Goal: Find specific fact: Find specific page/section

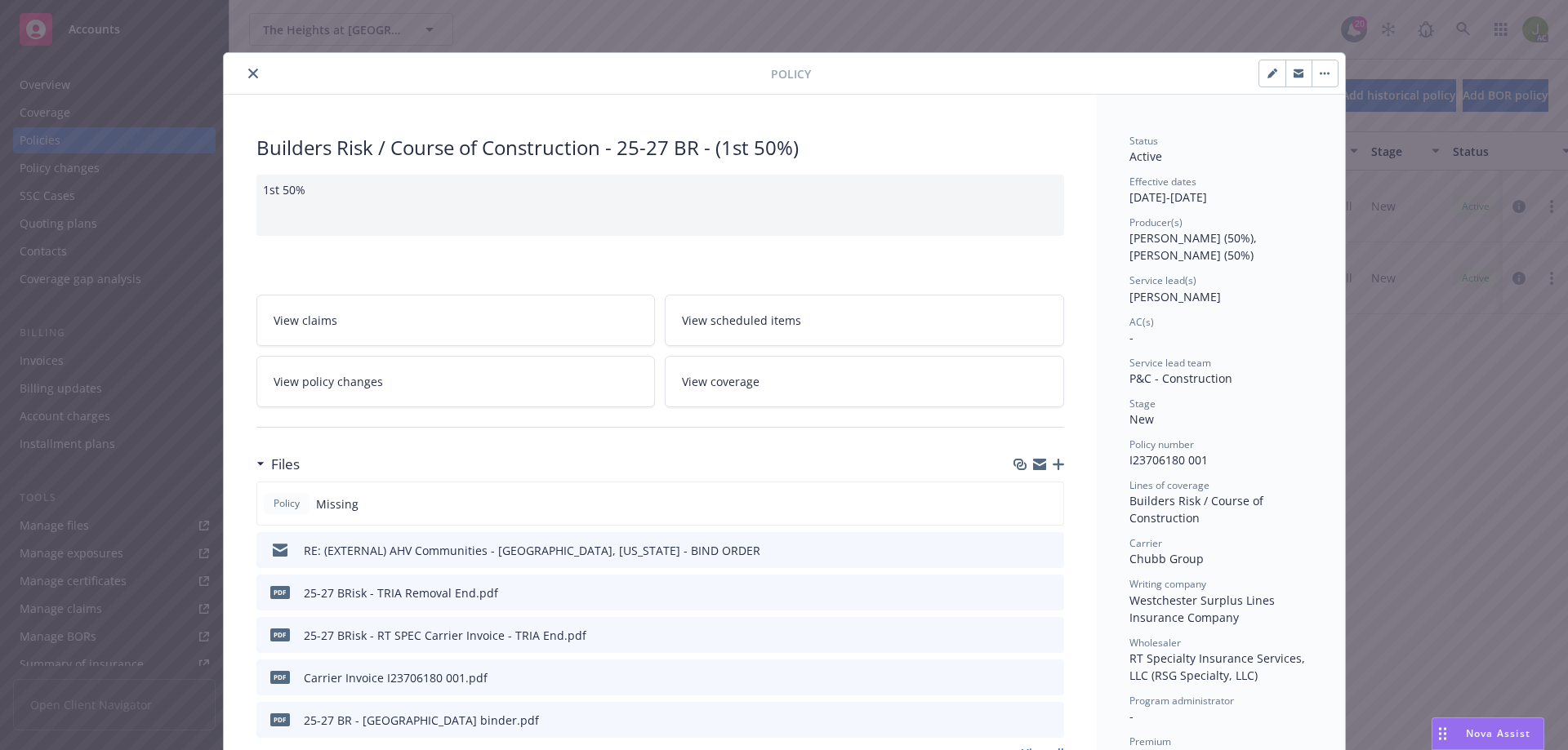
click at [248, 77] on icon "close" at bounding box center [253, 74] width 10 height 10
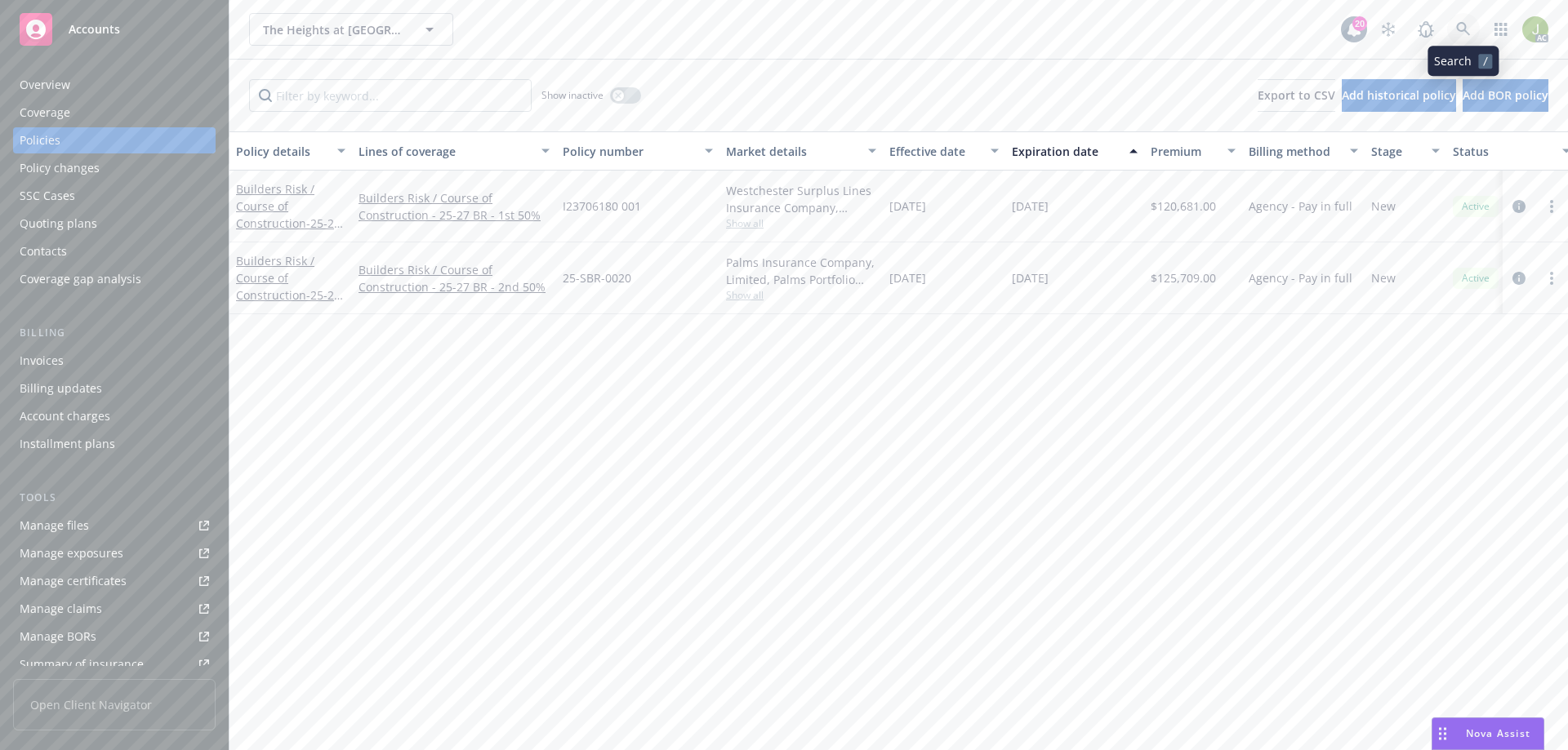
click at [1469, 33] on icon at bounding box center [1463, 29] width 15 height 15
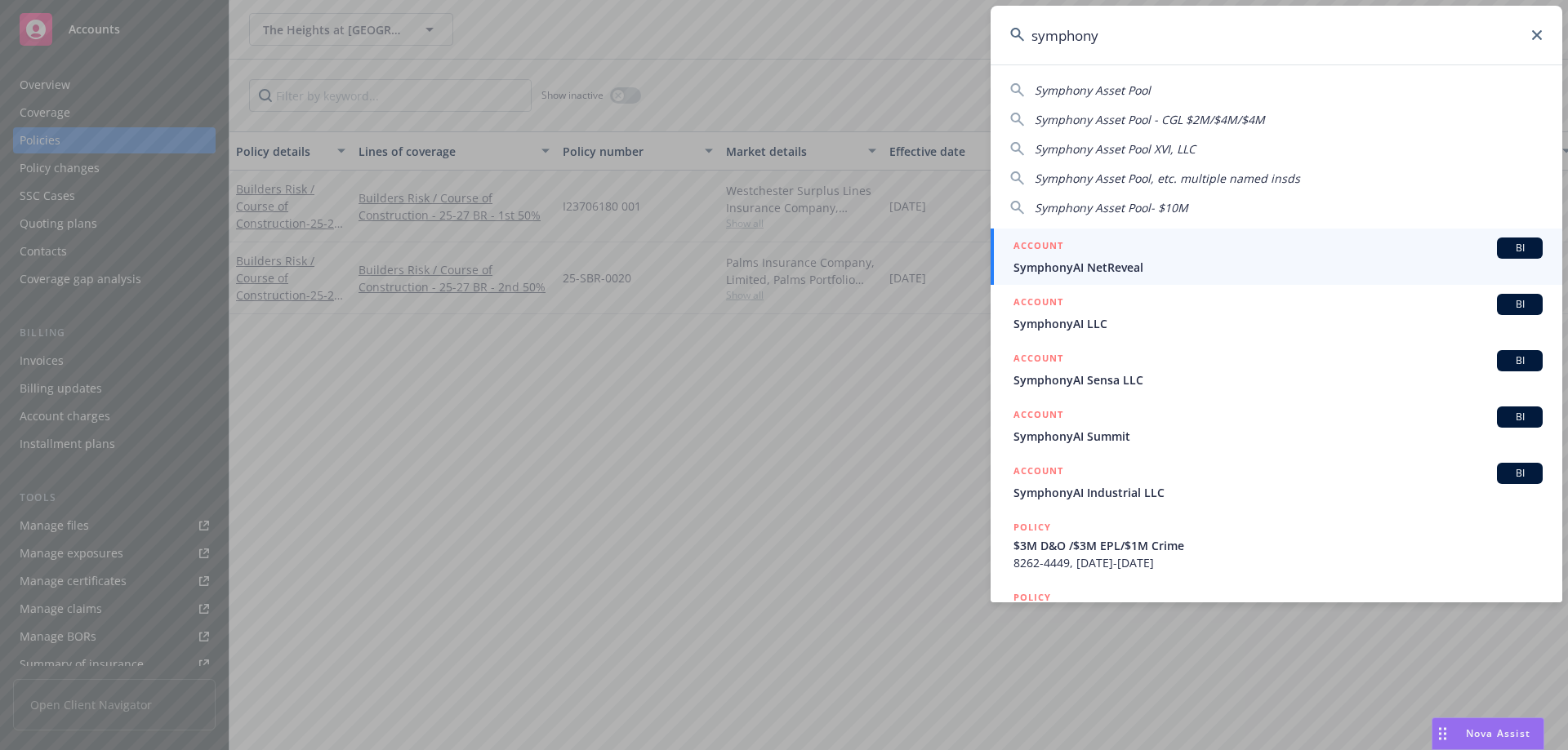
click at [1134, 77] on div "Symphony Asset Pool Symphony Asset Pool - CGL $2M/$4M/$4M Symphony Asset Pool X…" at bounding box center [1276, 145] width 572 height 141
click at [1133, 90] on span "Symphony Asset Pool" at bounding box center [1092, 90] width 116 height 16
type input "Symphony Asset Pool"
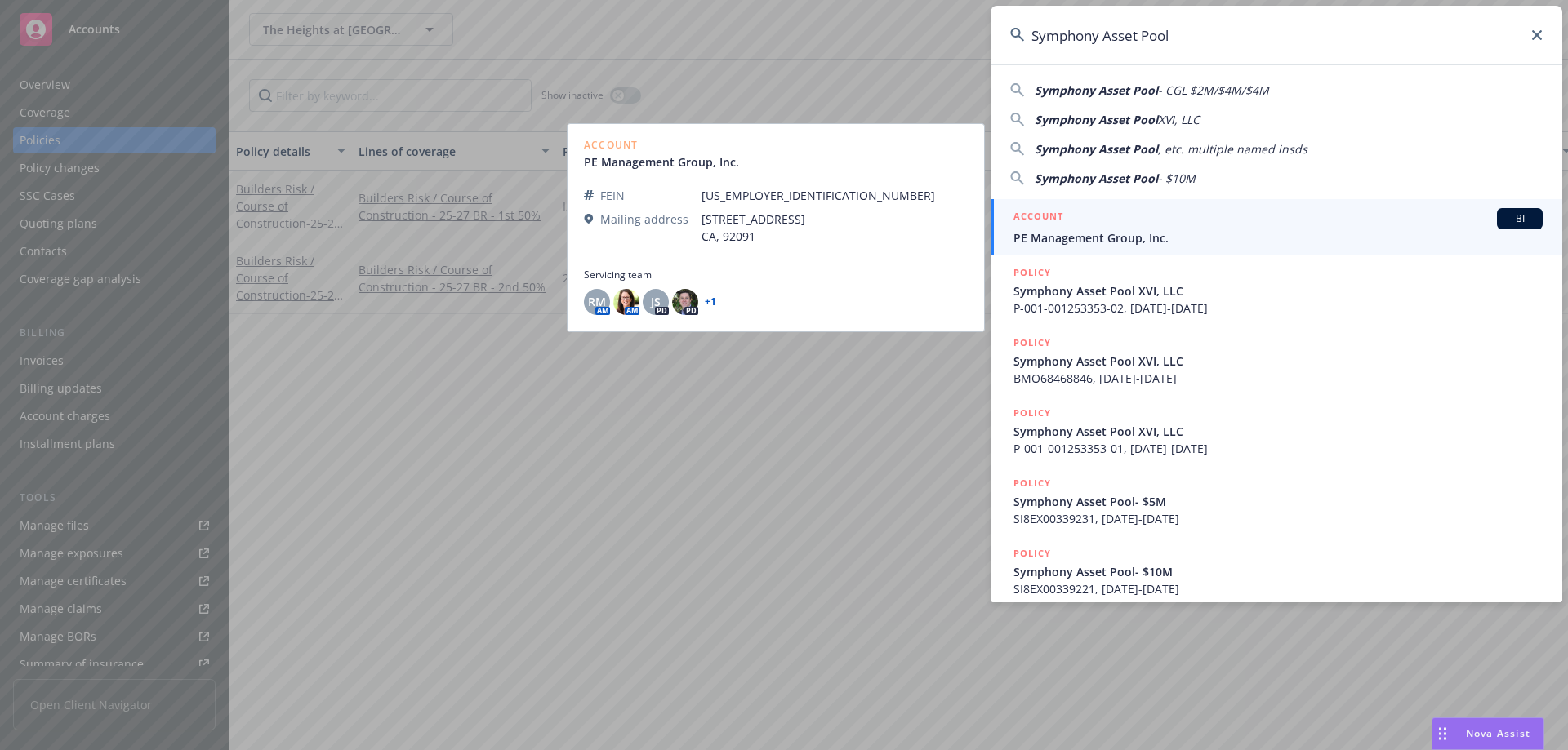
click at [1122, 227] on div "ACCOUNT BI" at bounding box center [1277, 219] width 529 height 21
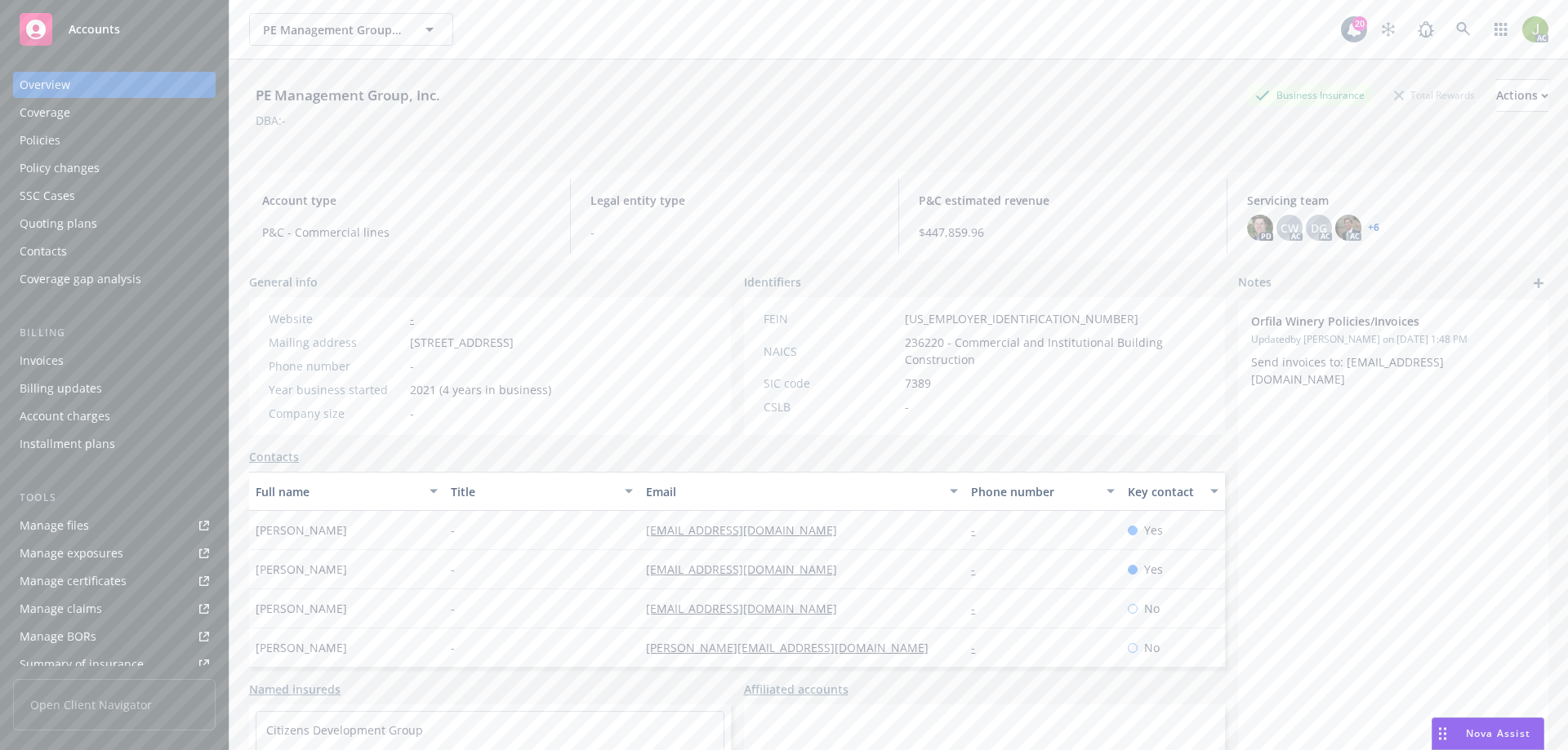
click at [38, 355] on div "Invoices" at bounding box center [41, 360] width 44 height 26
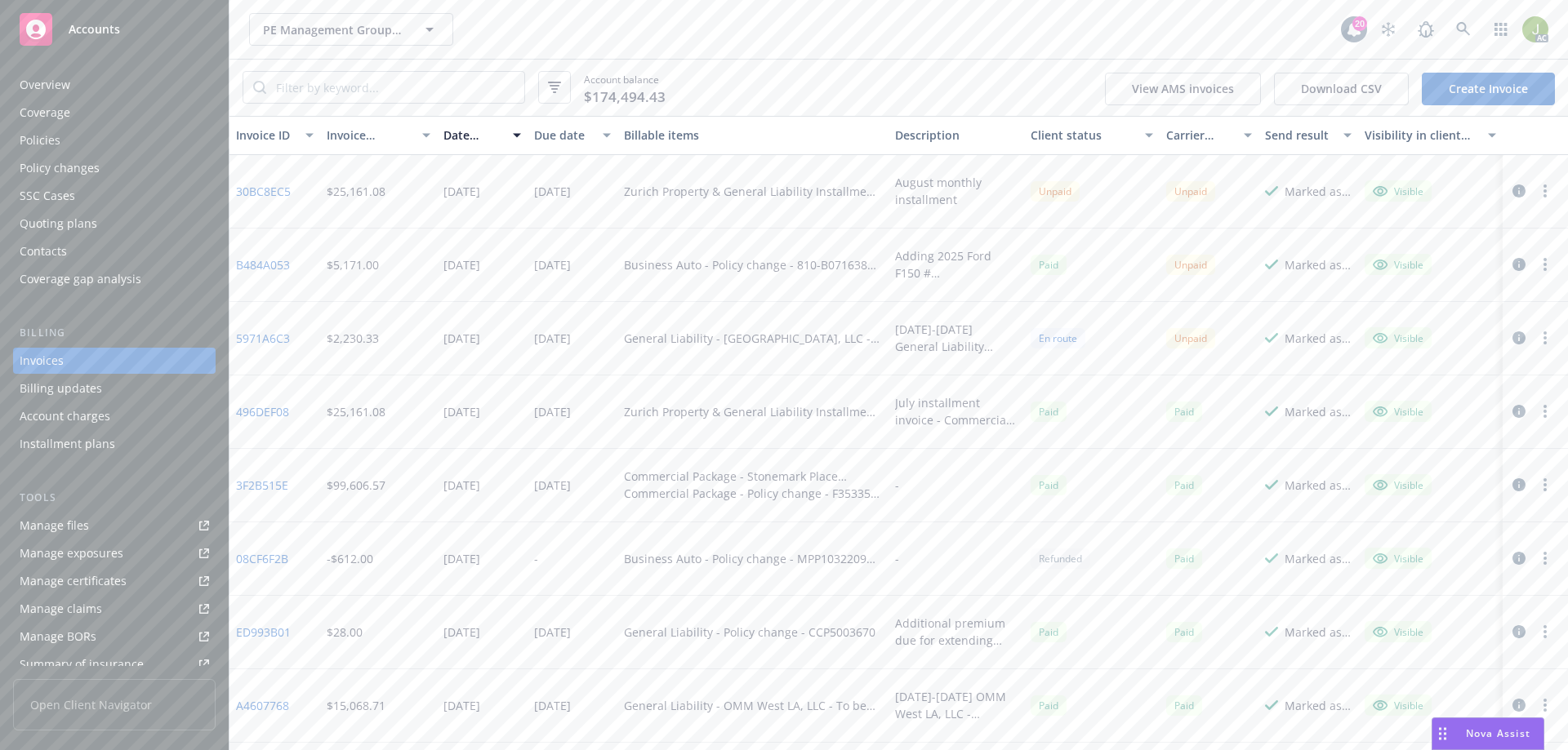
click at [119, 140] on div "Policies" at bounding box center [114, 140] width 190 height 26
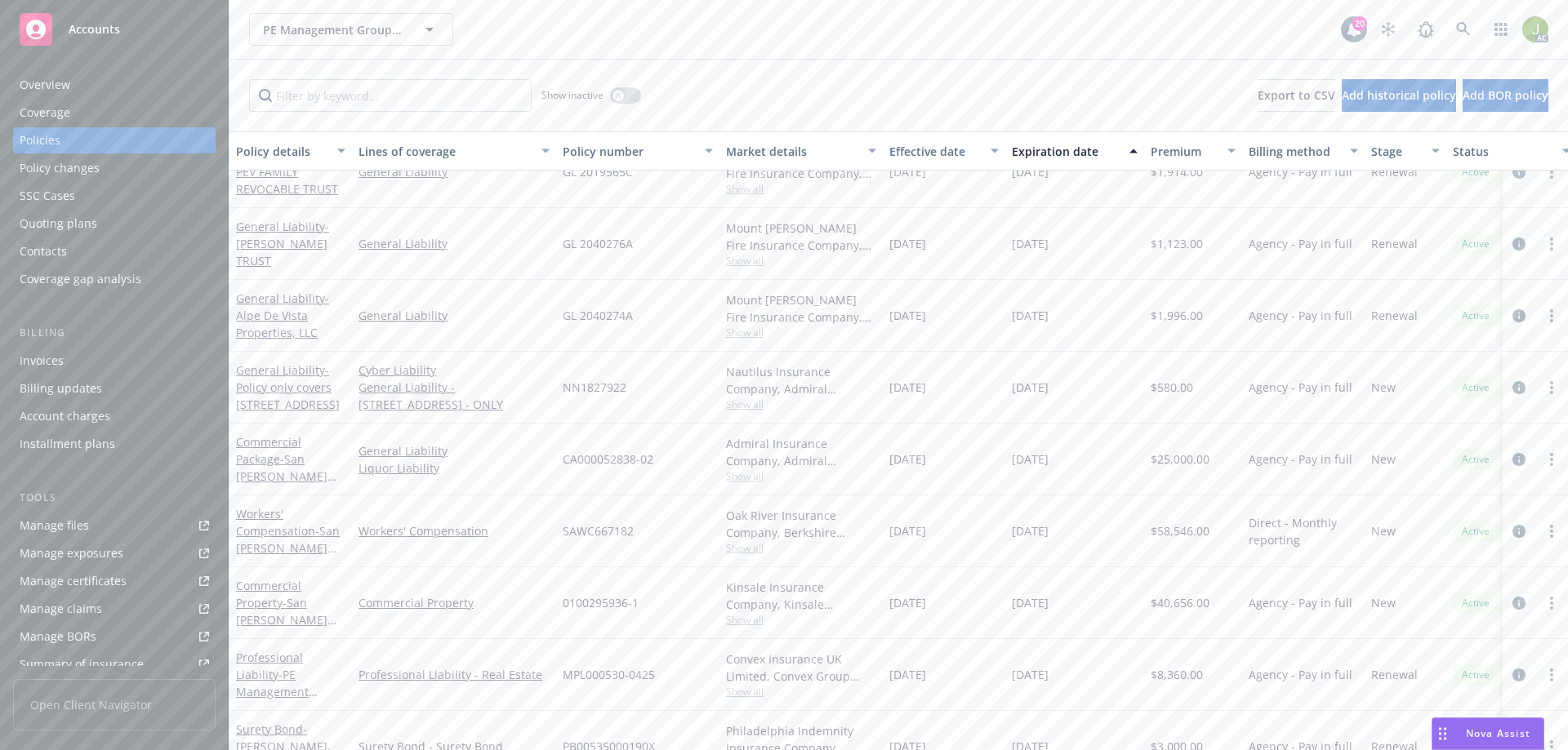
scroll to position [2938, 0]
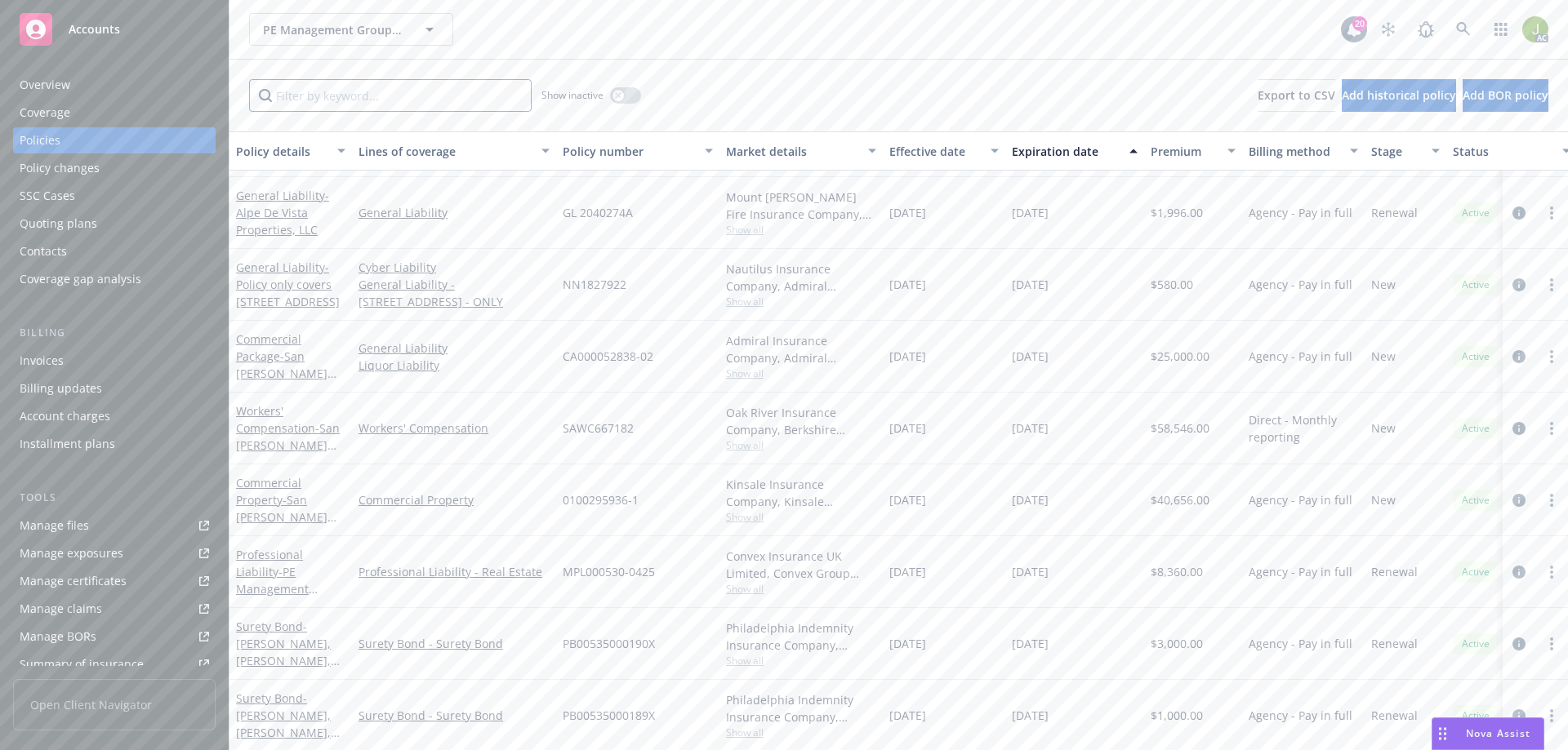
click at [419, 105] on input "Filter by keyword..." at bounding box center [390, 95] width 283 height 33
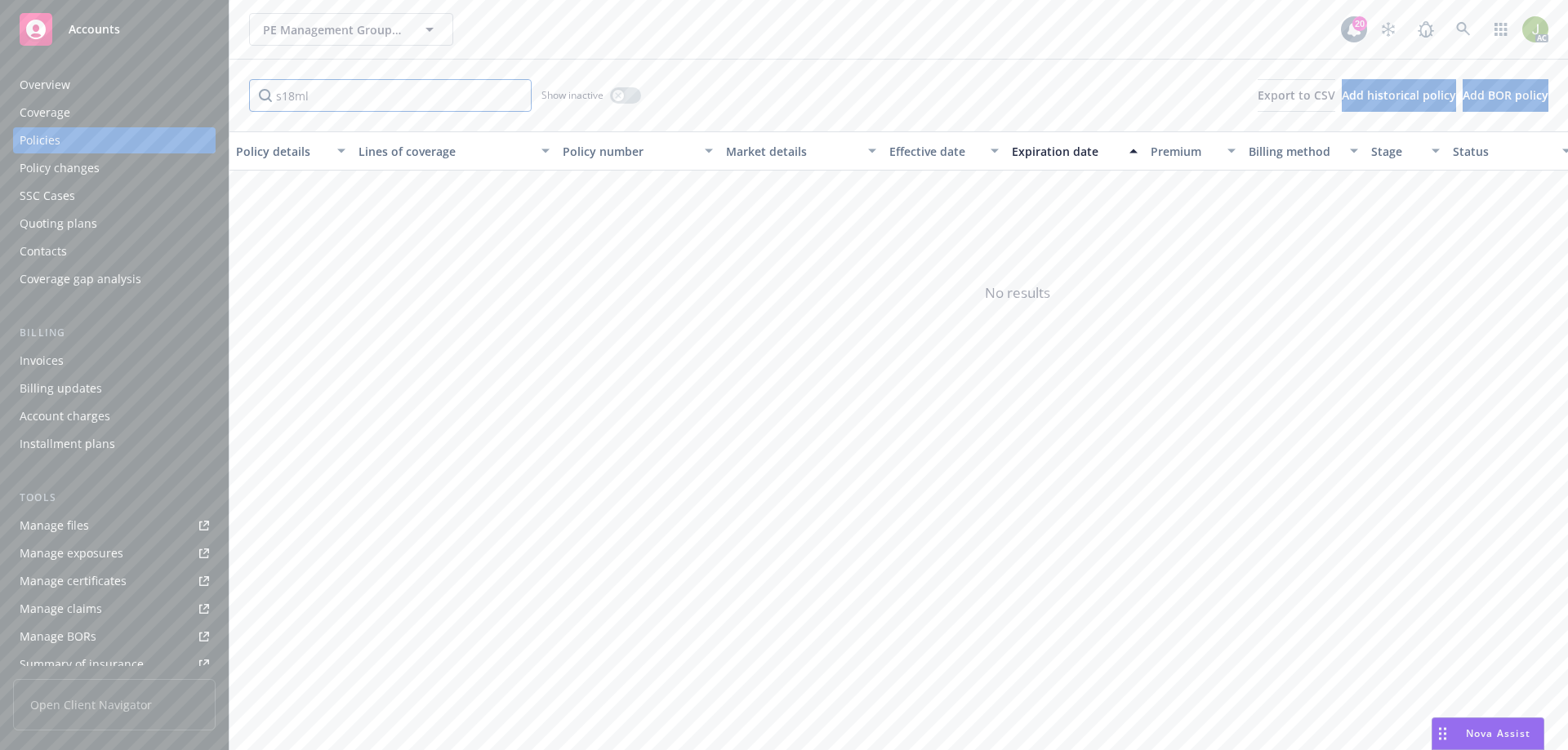
type input "s18ml"
click at [53, 82] on div "Overview" at bounding box center [45, 85] width 51 height 26
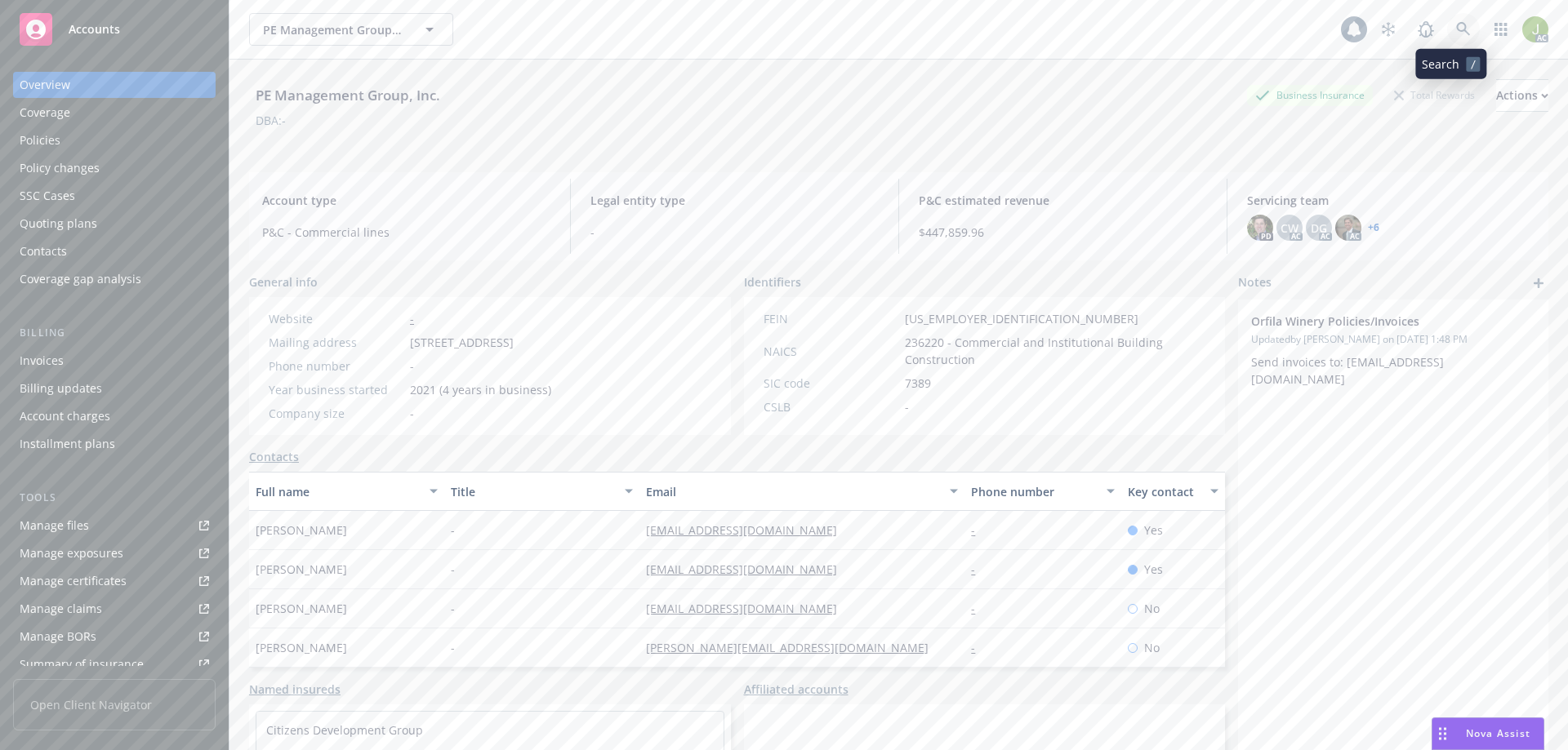
click at [1462, 36] on link at bounding box center [1464, 29] width 33 height 33
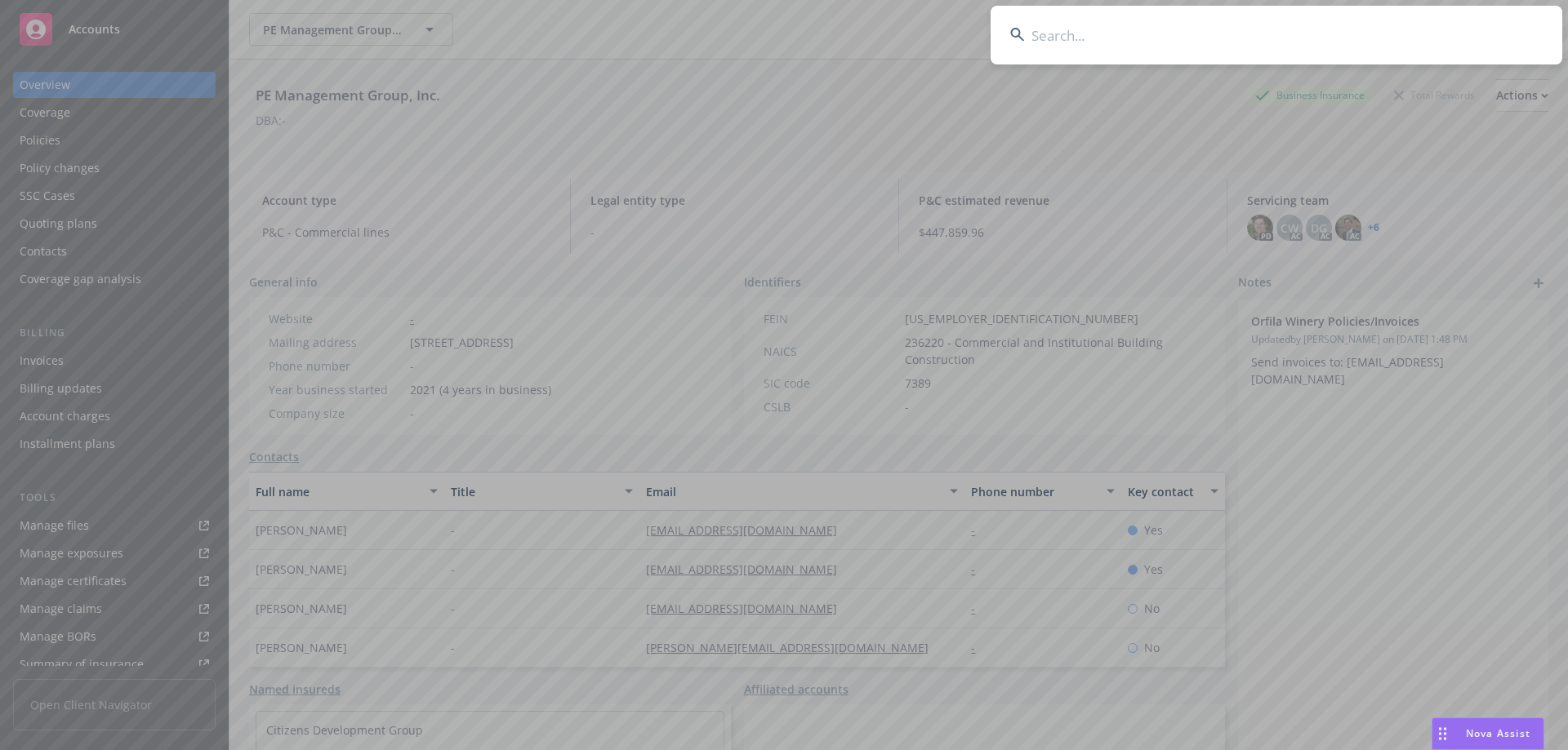
click at [1396, 45] on input at bounding box center [1276, 35] width 572 height 58
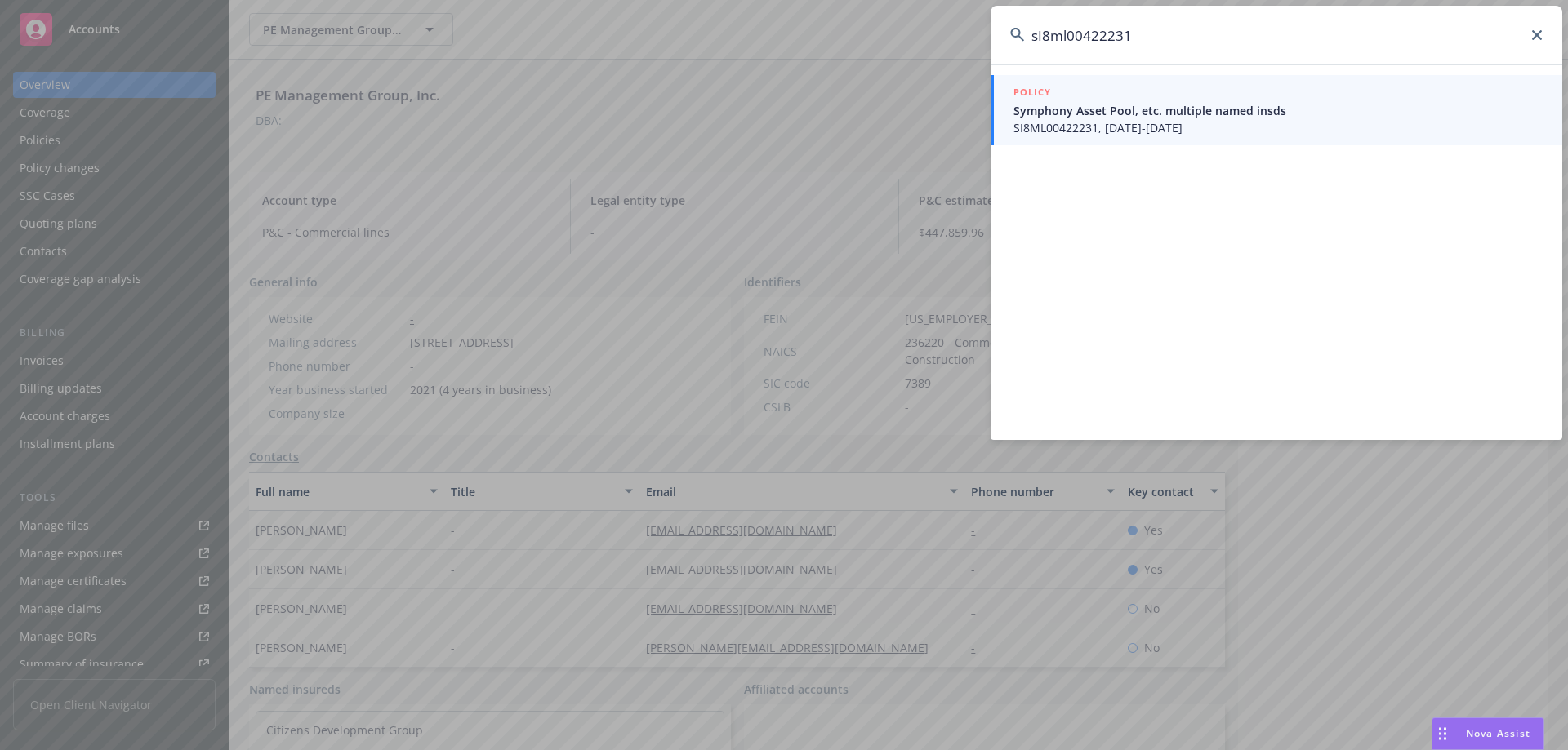
drag, startPoint x: 1178, startPoint y: 49, endPoint x: 960, endPoint y: 39, distance: 218.2
click at [960, 39] on div "sI8ml00422231 POLICY Symphony Asset Pool, etc. multiple named insds SI8ML004222…" at bounding box center [784, 375] width 1568 height 750
type input "sI8ml00422231"
click at [1084, 127] on span "SI8ML00422231, [DATE]-[DATE]" at bounding box center [1277, 128] width 529 height 17
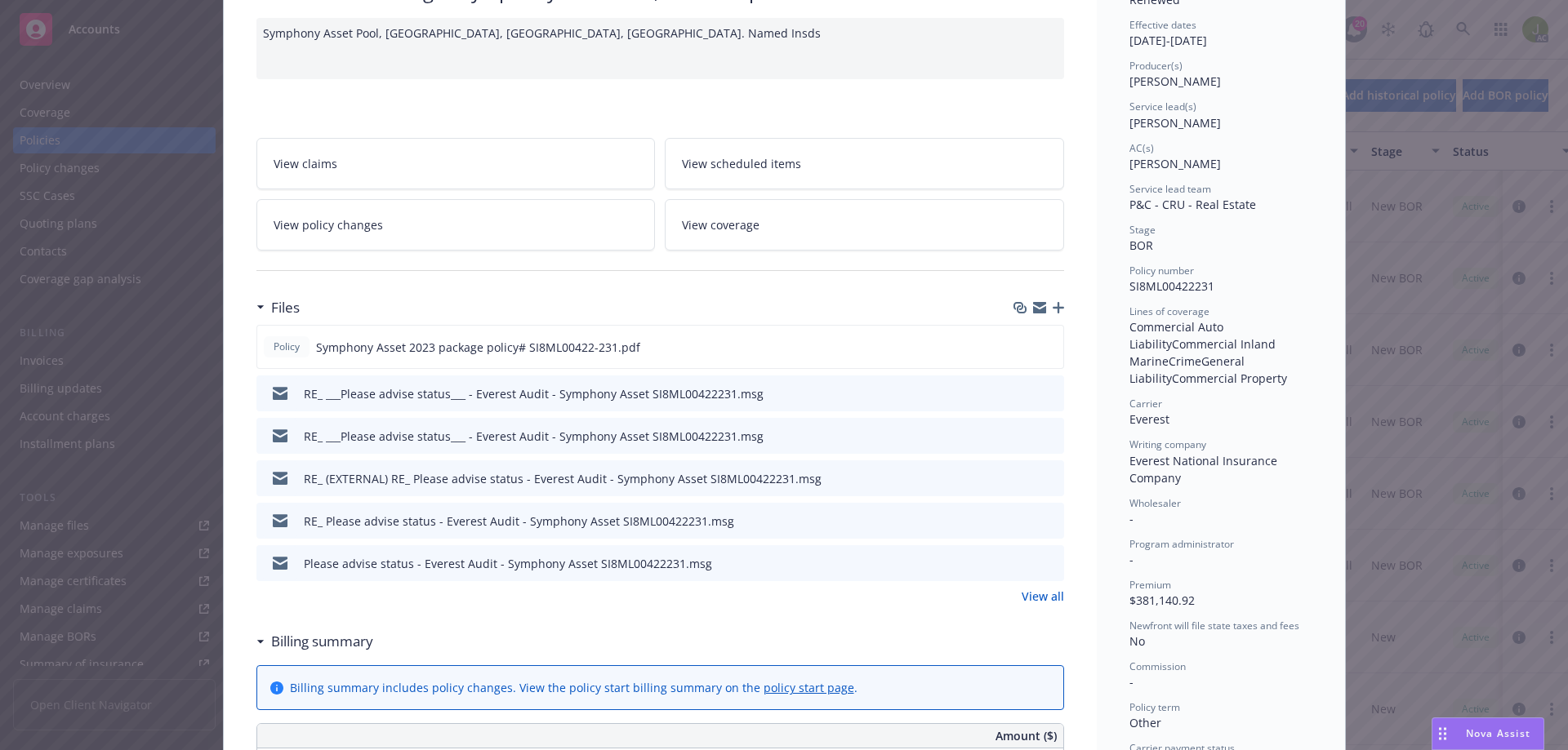
scroll to position [163, 0]
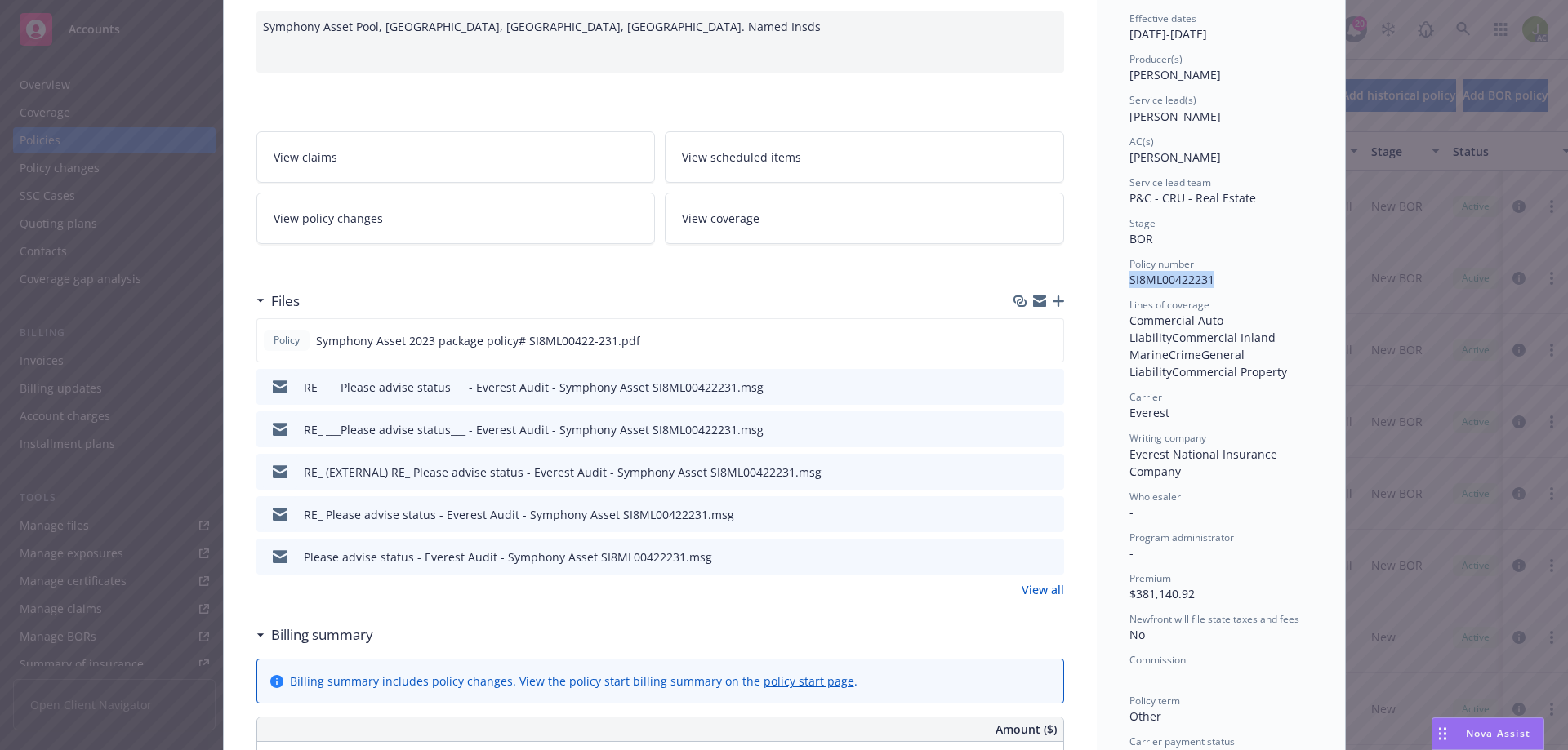
drag, startPoint x: 1212, startPoint y: 279, endPoint x: 1124, endPoint y: 279, distance: 88.0
click at [1130, 279] on div "Policy number SI8ML00422231" at bounding box center [1221, 273] width 183 height 31
copy span "SI8ML00422231"
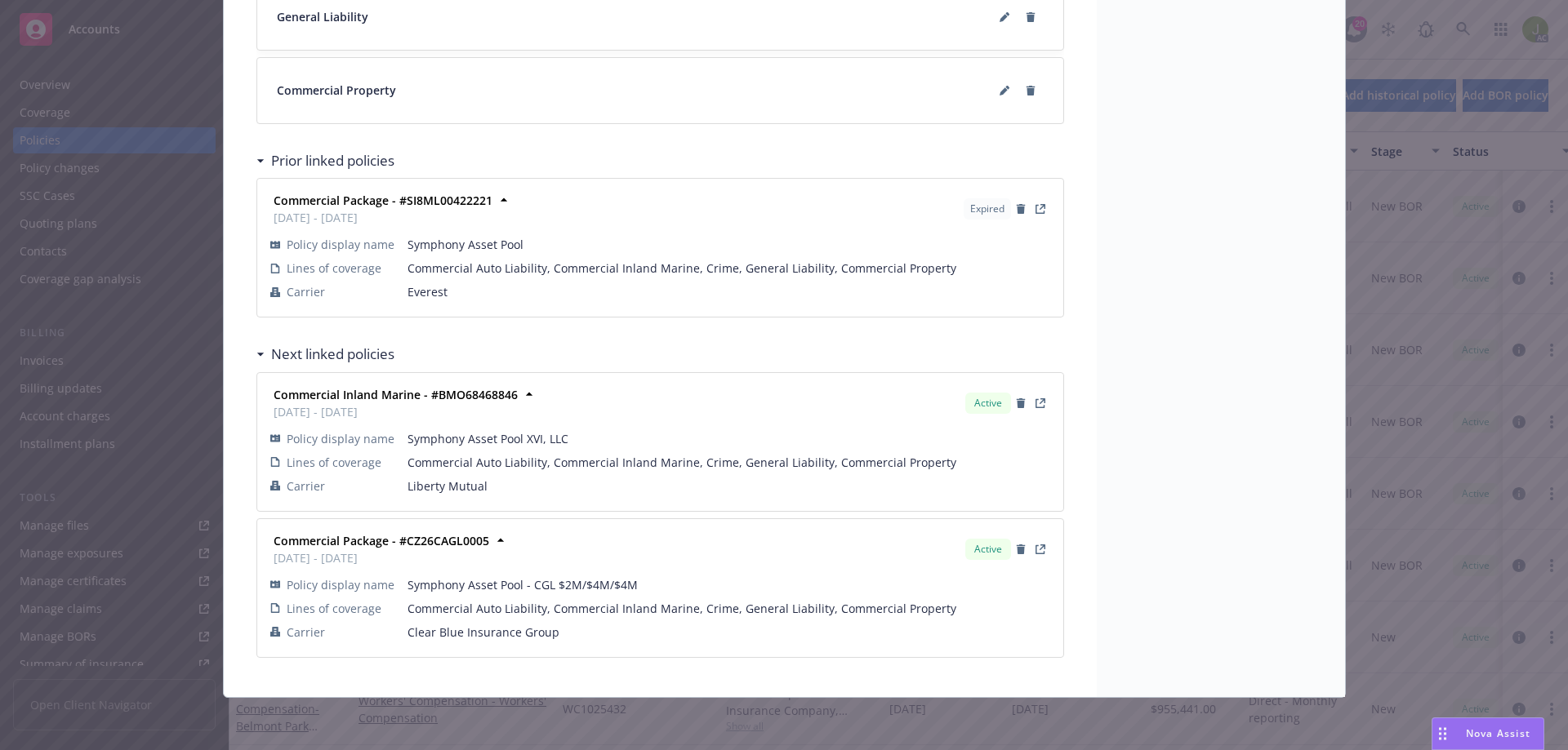
scroll to position [1715, 0]
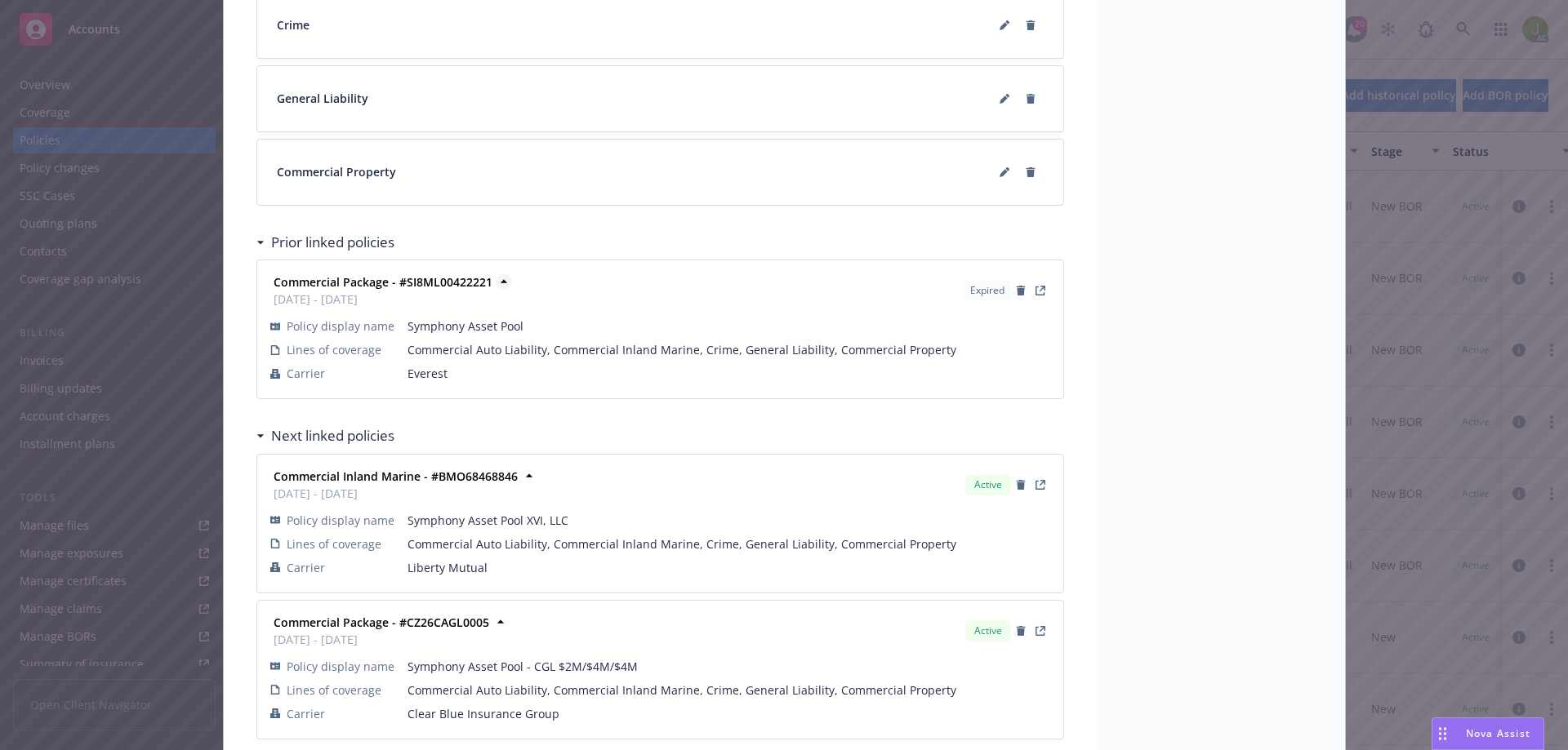
click at [422, 281] on strong "Commercial Package - #SI8ML00422221" at bounding box center [382, 282] width 219 height 16
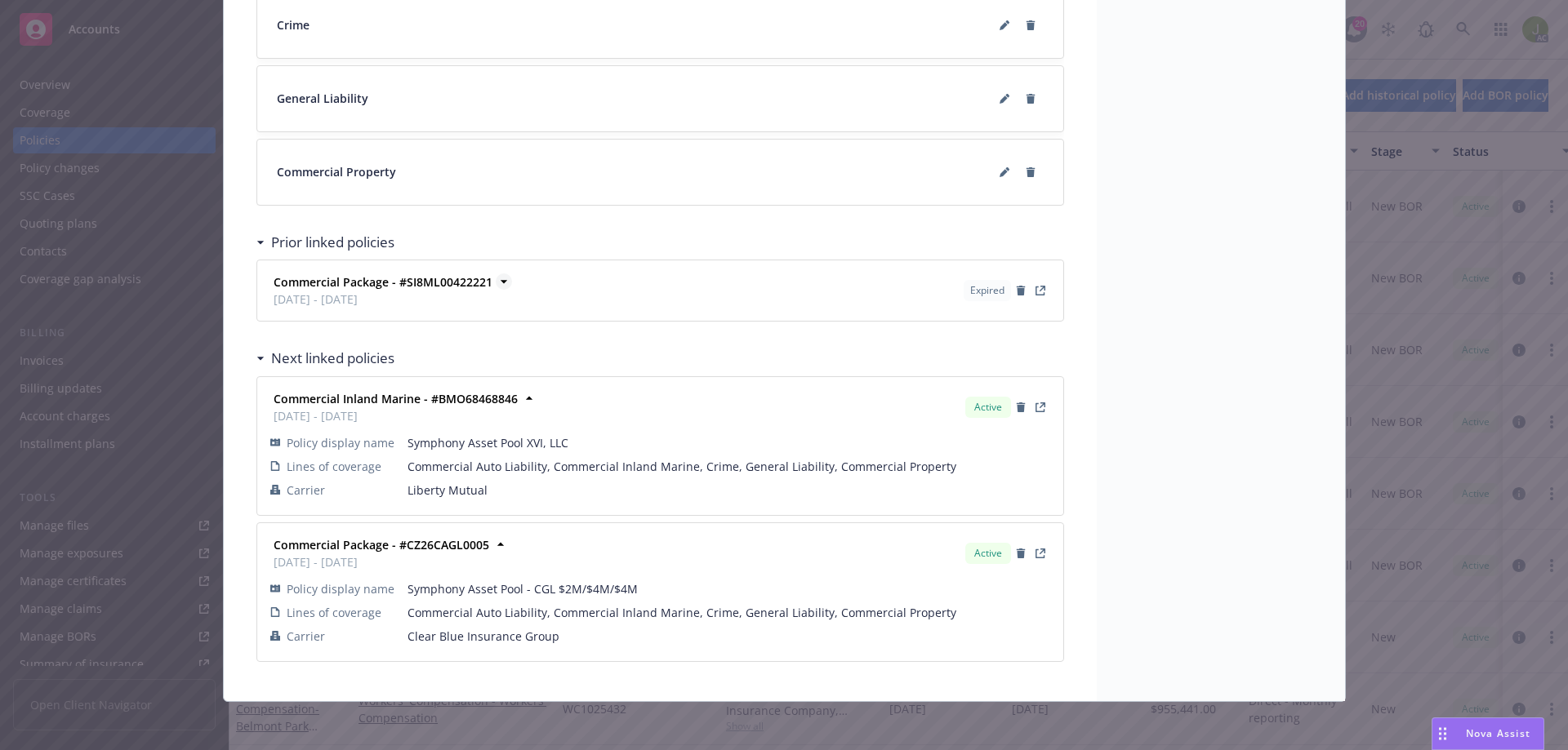
click at [422, 281] on strong "Commercial Package - #SI8ML00422221" at bounding box center [382, 282] width 219 height 16
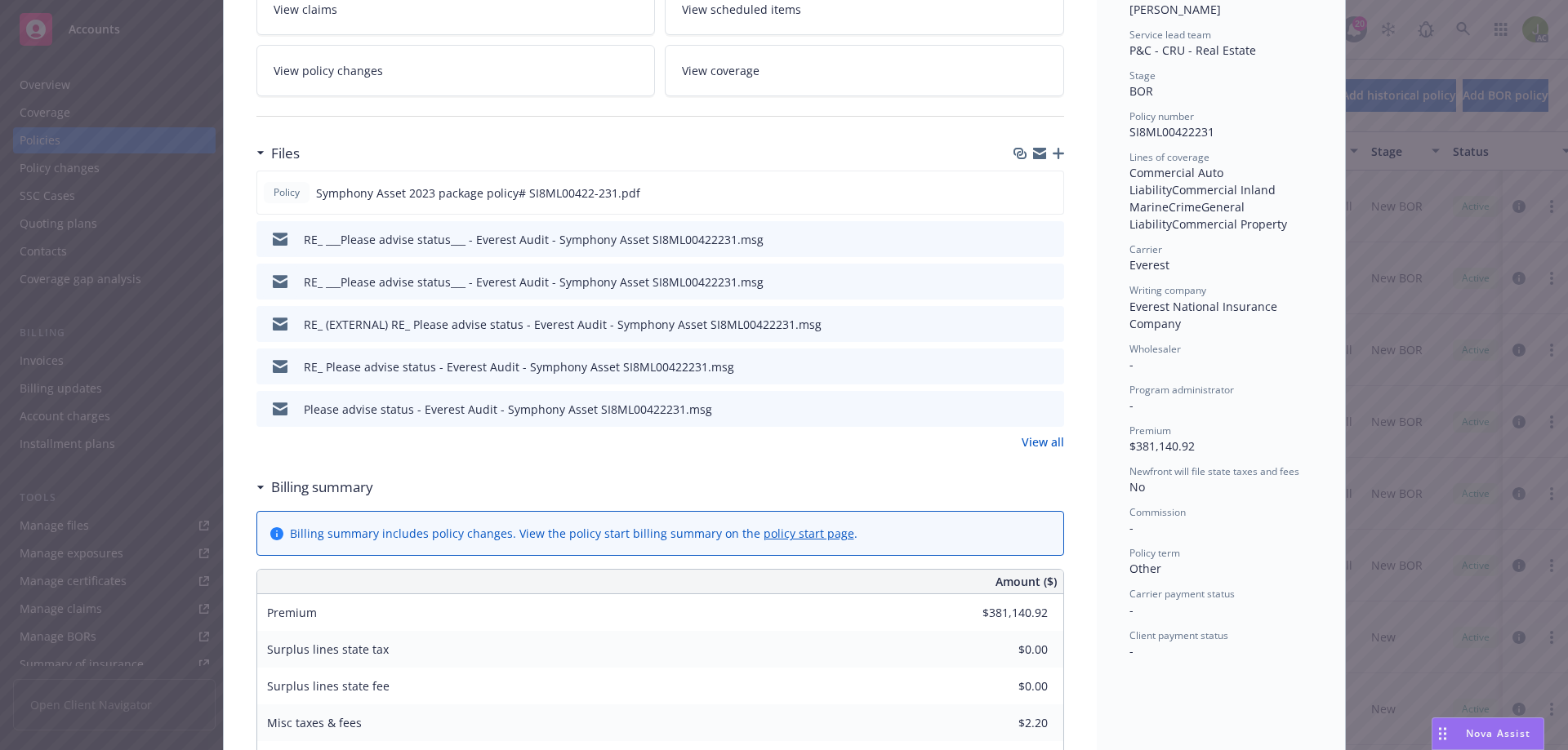
scroll to position [0, 0]
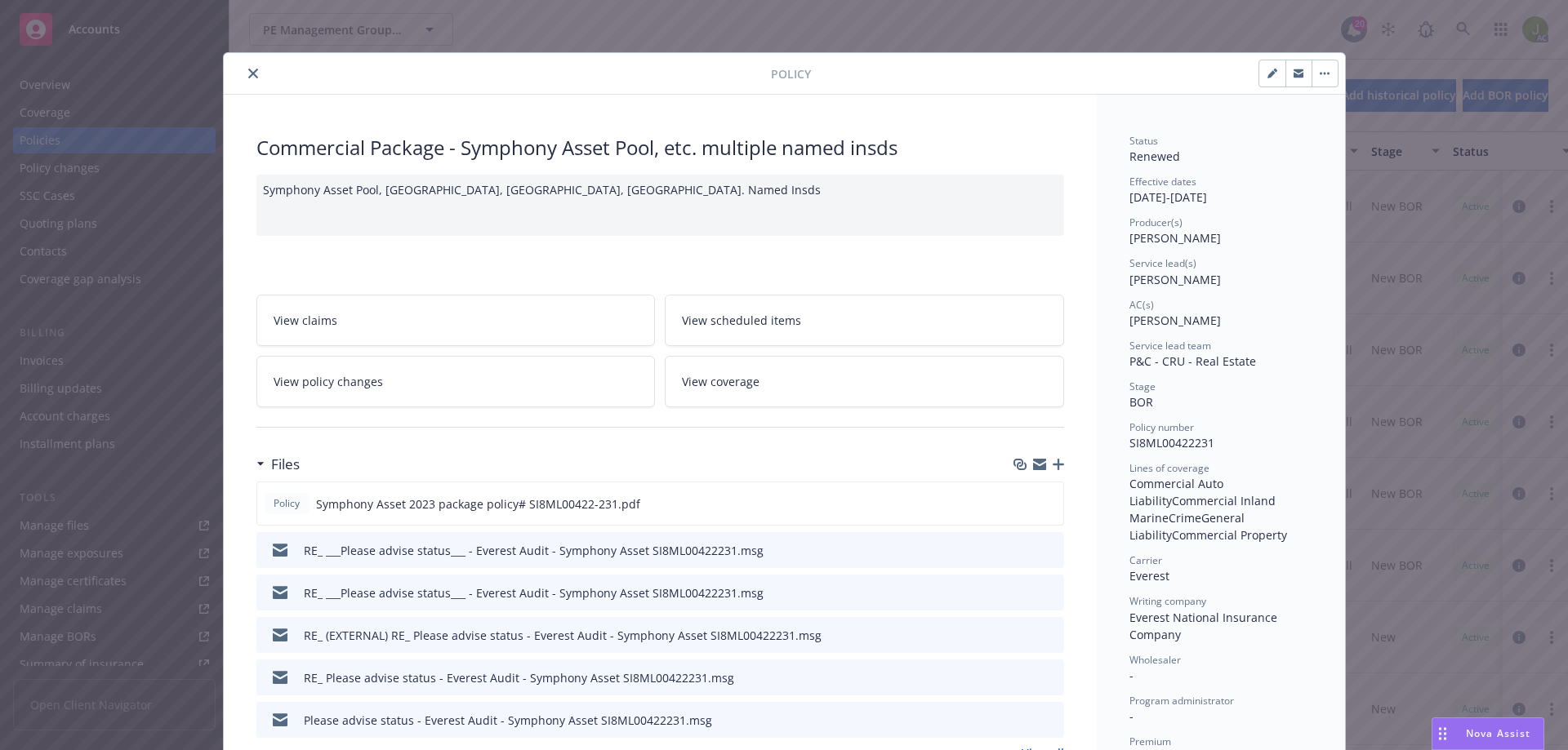
click at [249, 67] on button "close" at bounding box center [253, 74] width 19 height 19
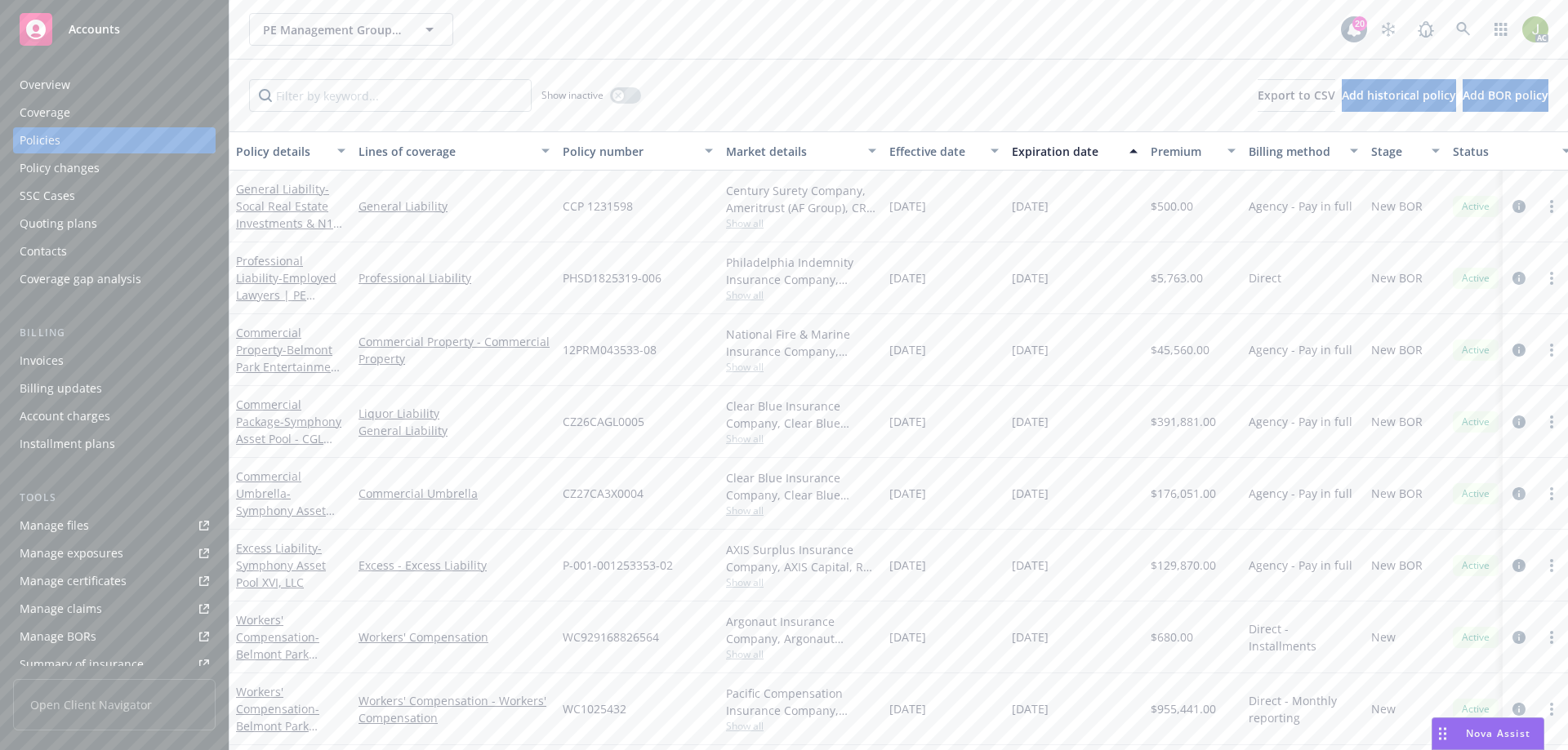
click at [86, 364] on div "Invoices" at bounding box center [114, 360] width 190 height 26
